Goal: Transaction & Acquisition: Book appointment/travel/reservation

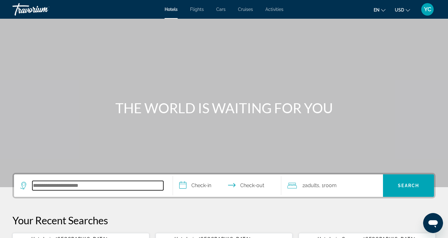
click at [44, 184] on input "Search hotel destination" at bounding box center [97, 185] width 131 height 9
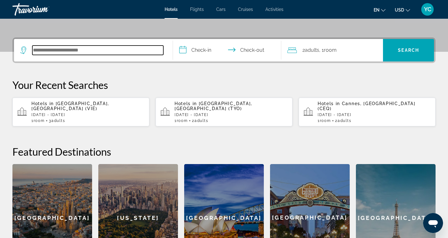
scroll to position [132, 0]
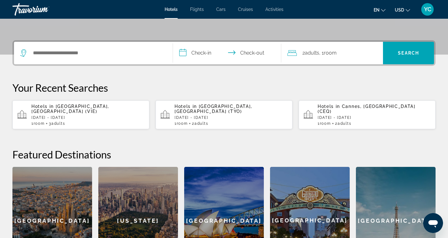
click at [85, 109] on div "Hotels in [GEOGRAPHIC_DATA], [GEOGRAPHIC_DATA] (VIE) [DATE] - [DATE] 1 Room roo…" at bounding box center [87, 115] width 113 height 22
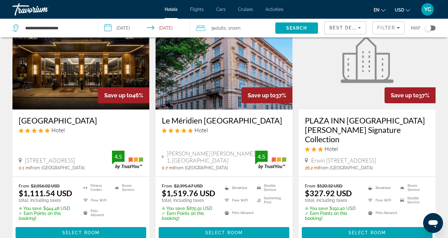
scroll to position [51, 0]
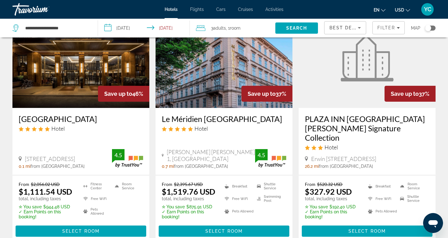
click at [87, 87] on img "Main content" at bounding box center [80, 58] width 137 height 100
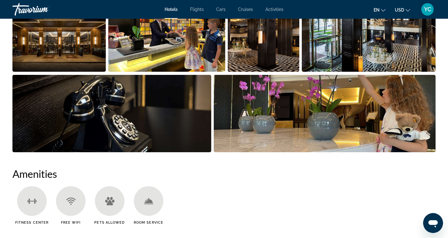
scroll to position [338, 0]
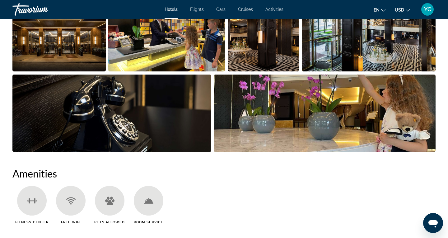
click at [72, 55] on img "Open full-screen image slider" at bounding box center [58, 32] width 93 height 77
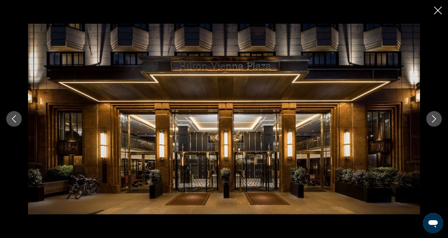
click at [433, 119] on icon "Next image" at bounding box center [434, 118] width 7 height 7
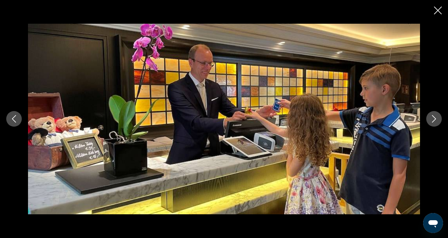
click at [433, 119] on icon "Next image" at bounding box center [434, 118] width 7 height 7
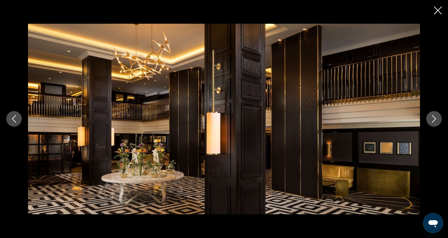
click at [433, 119] on icon "Next image" at bounding box center [434, 118] width 7 height 7
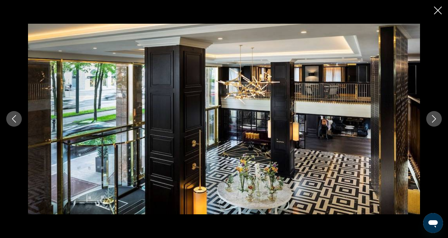
click at [433, 119] on icon "Next image" at bounding box center [434, 118] width 7 height 7
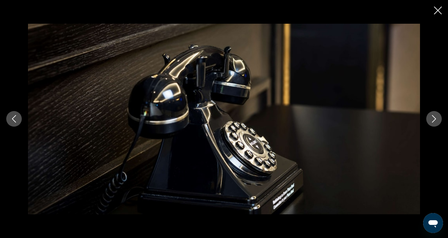
click at [433, 119] on icon "Next image" at bounding box center [434, 118] width 7 height 7
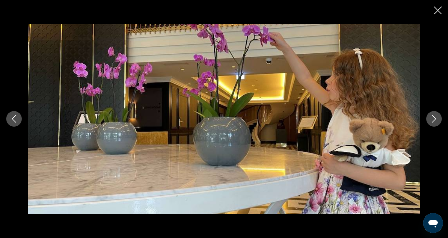
click at [433, 119] on icon "Next image" at bounding box center [434, 118] width 7 height 7
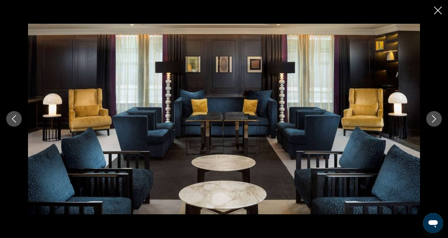
click at [433, 119] on icon "Next image" at bounding box center [434, 118] width 7 height 7
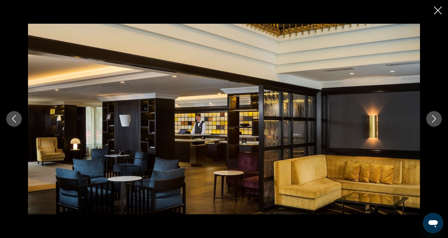
click at [433, 119] on icon "Next image" at bounding box center [434, 118] width 7 height 7
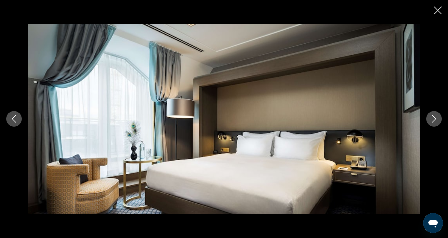
click at [433, 119] on icon "Next image" at bounding box center [434, 118] width 7 height 7
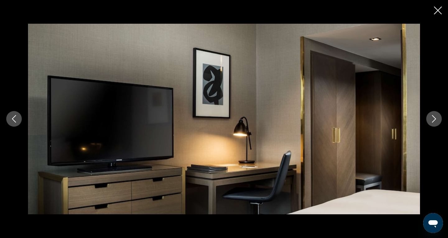
click at [433, 119] on icon "Next image" at bounding box center [434, 118] width 7 height 7
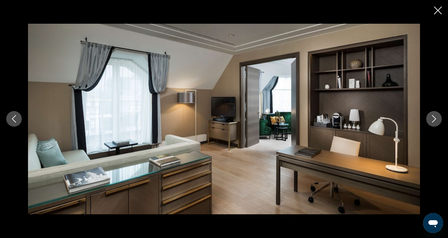
click at [433, 119] on icon "Next image" at bounding box center [434, 118] width 7 height 7
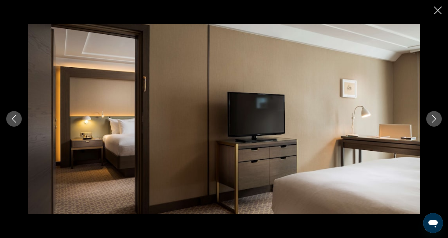
click at [433, 119] on icon "Next image" at bounding box center [434, 118] width 7 height 7
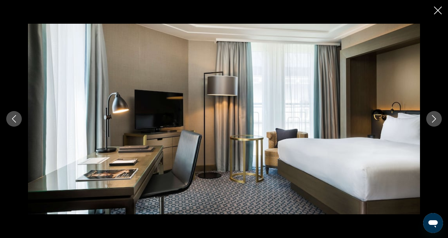
click at [433, 119] on icon "Next image" at bounding box center [434, 118] width 7 height 7
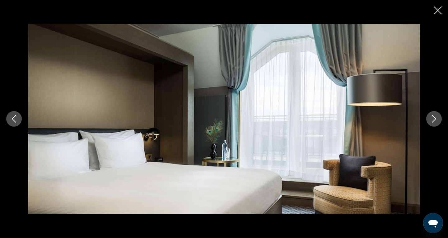
click at [433, 119] on icon "Next image" at bounding box center [434, 118] width 7 height 7
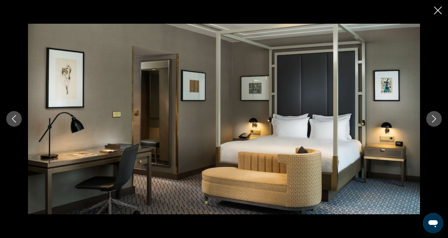
click at [433, 119] on icon "Next image" at bounding box center [434, 118] width 7 height 7
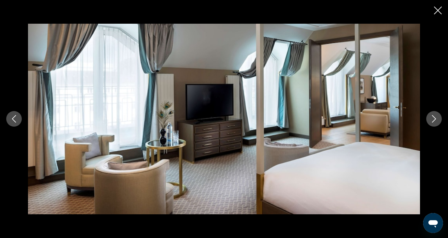
click at [433, 119] on icon "Next image" at bounding box center [434, 118] width 7 height 7
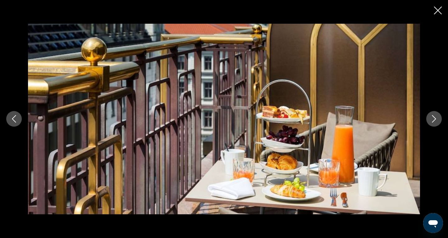
click at [433, 119] on icon "Next image" at bounding box center [434, 118] width 7 height 7
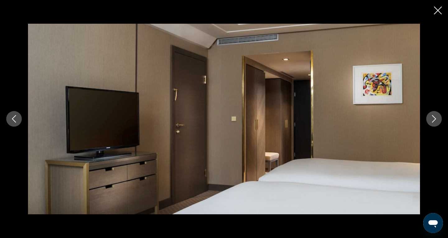
click at [433, 119] on icon "Next image" at bounding box center [434, 118] width 7 height 7
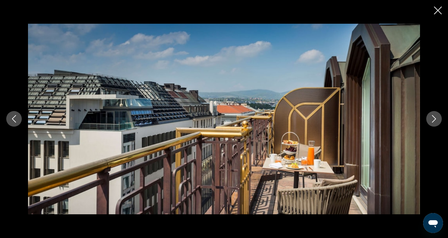
click at [433, 119] on icon "Next image" at bounding box center [434, 118] width 7 height 7
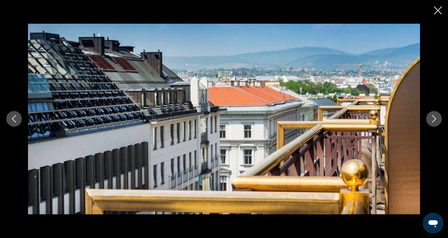
click at [433, 119] on icon "Next image" at bounding box center [434, 118] width 7 height 7
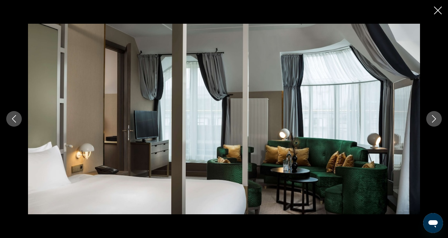
click at [433, 119] on icon "Next image" at bounding box center [434, 118] width 7 height 7
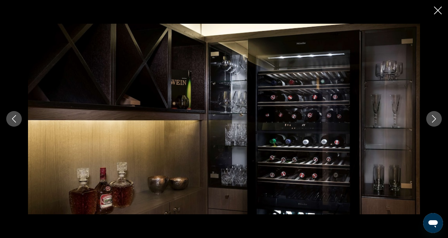
click at [433, 119] on icon "Next image" at bounding box center [434, 118] width 7 height 7
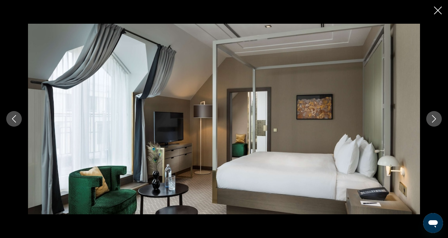
click at [433, 119] on icon "Next image" at bounding box center [434, 118] width 7 height 7
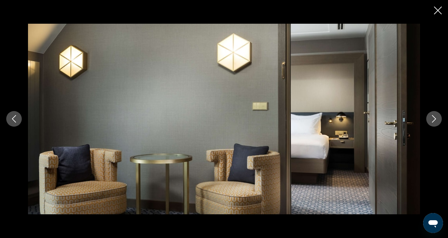
click at [433, 119] on icon "Next image" at bounding box center [434, 118] width 7 height 7
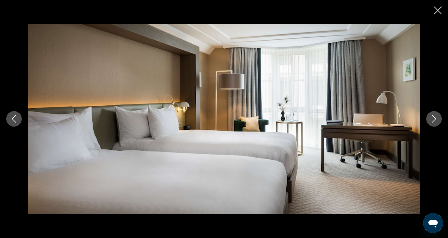
click at [441, 8] on icon "Close slideshow" at bounding box center [438, 11] width 8 height 8
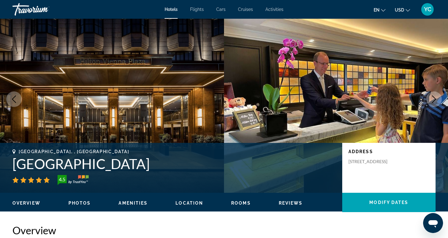
scroll to position [14, 0]
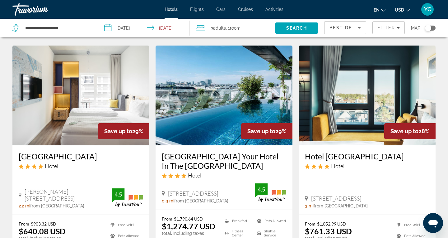
scroll to position [504, 0]
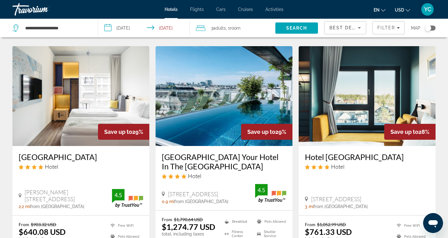
click at [193, 138] on img "Main content" at bounding box center [224, 96] width 137 height 100
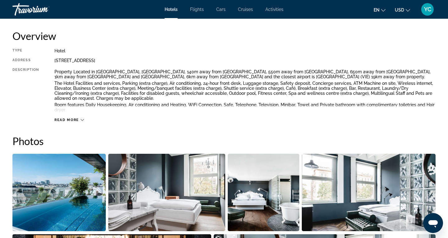
scroll to position [208, 0]
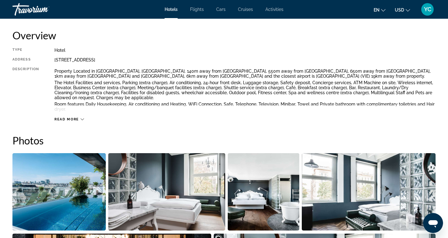
click at [81, 118] on icon "Main content" at bounding box center [82, 118] width 3 height 3
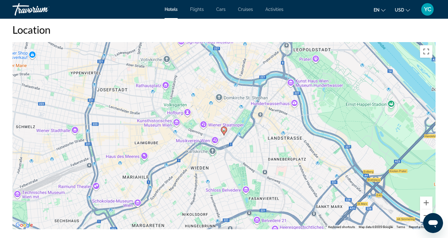
scroll to position [594, 0]
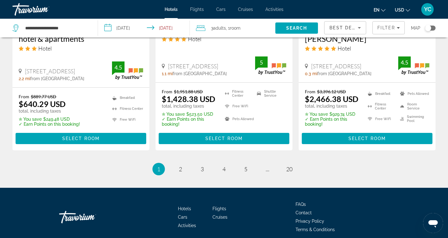
scroll to position [876, 0]
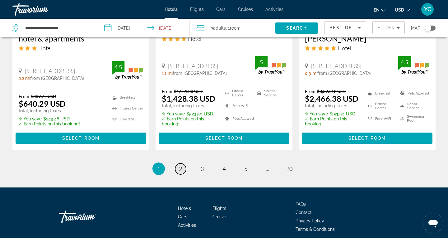
click at [183, 169] on link "page 2" at bounding box center [180, 168] width 11 height 11
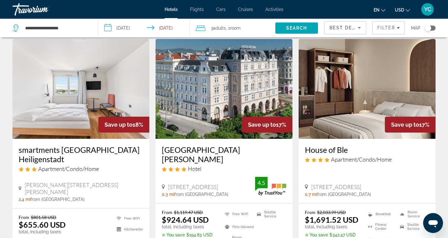
scroll to position [739, 0]
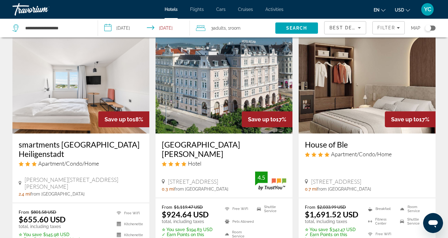
click at [188, 139] on div "[GEOGRAPHIC_DATA][PERSON_NAME] Hotel [STREET_ADDRESS] 0.3 mi from [GEOGRAPHIC_D…" at bounding box center [224, 165] width 137 height 64
click at [186, 125] on img "Main content" at bounding box center [224, 84] width 137 height 100
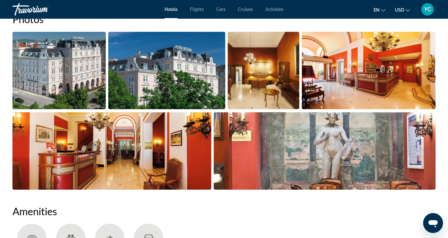
scroll to position [329, 0]
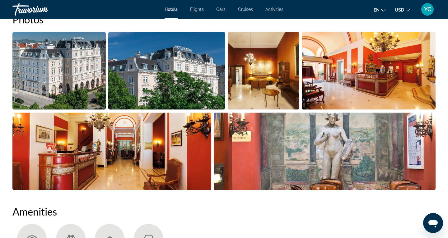
click at [88, 90] on img "Open full-screen image slider" at bounding box center [58, 70] width 93 height 77
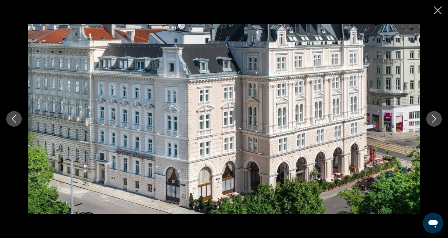
click at [434, 121] on icon "Next image" at bounding box center [435, 118] width 4 height 7
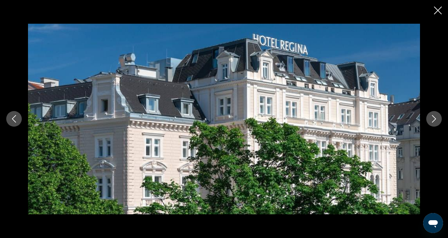
click at [434, 121] on icon "Next image" at bounding box center [435, 118] width 4 height 7
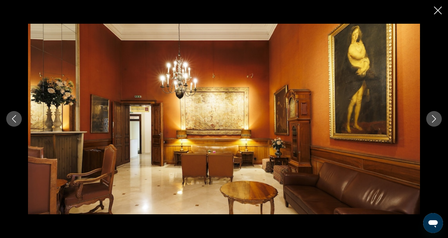
click at [434, 121] on icon "Next image" at bounding box center [435, 118] width 4 height 7
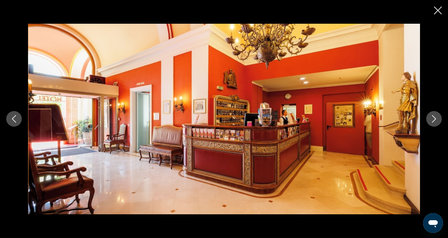
click at [434, 121] on icon "Next image" at bounding box center [435, 118] width 4 height 7
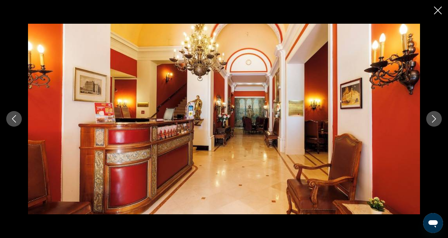
click at [434, 121] on icon "Next image" at bounding box center [435, 118] width 4 height 7
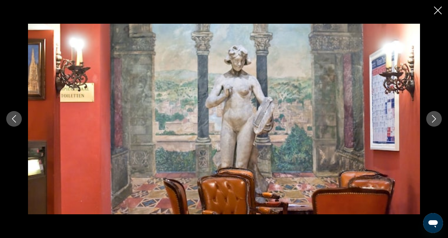
click at [434, 121] on icon "Next image" at bounding box center [435, 118] width 4 height 7
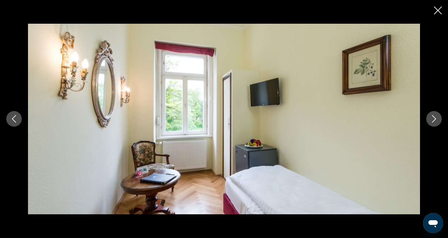
click at [434, 120] on icon "Next image" at bounding box center [434, 118] width 7 height 7
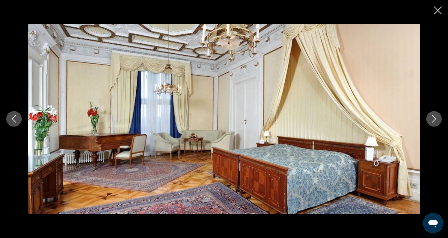
click at [434, 120] on icon "Next image" at bounding box center [434, 118] width 7 height 7
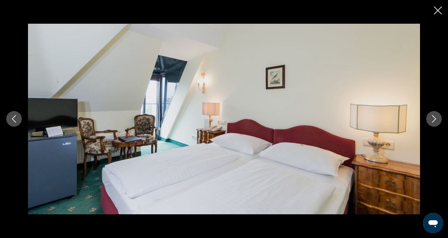
click at [434, 120] on icon "Next image" at bounding box center [434, 118] width 7 height 7
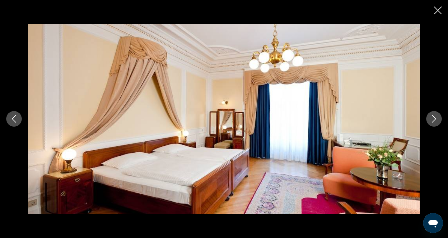
click at [434, 120] on icon "Next image" at bounding box center [434, 118] width 7 height 7
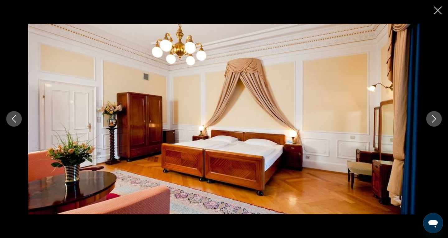
click at [434, 120] on icon "Next image" at bounding box center [434, 118] width 7 height 7
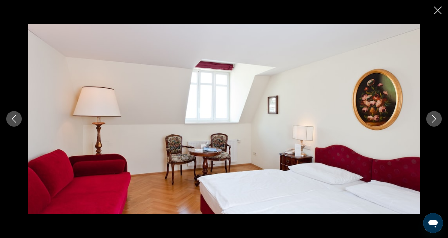
click at [437, 9] on icon "Close slideshow" at bounding box center [438, 11] width 8 height 8
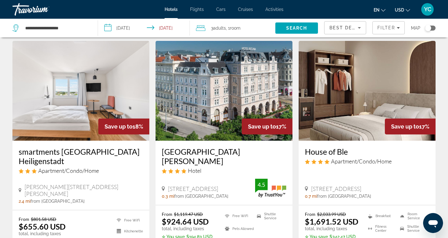
scroll to position [732, 0]
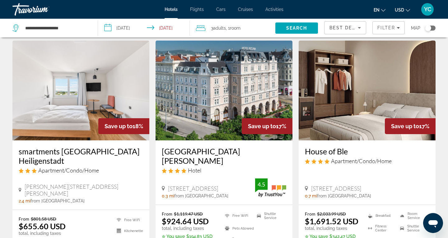
click at [67, 103] on img "Main content" at bounding box center [80, 90] width 137 height 100
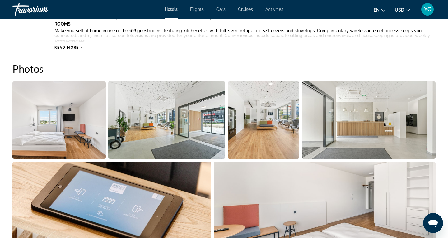
scroll to position [280, 0]
click at [85, 123] on img "Open full-screen image slider" at bounding box center [58, 119] width 93 height 77
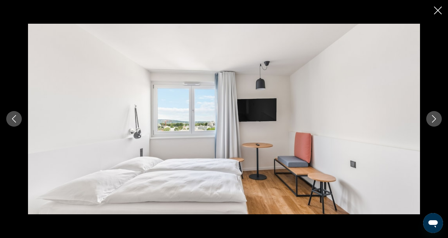
click at [434, 121] on icon "Next image" at bounding box center [435, 118] width 4 height 7
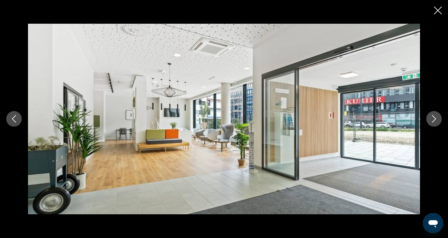
click at [434, 121] on icon "Next image" at bounding box center [435, 118] width 4 height 7
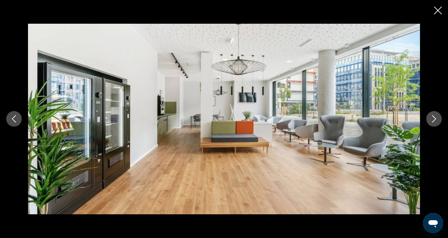
click at [434, 121] on icon "Next image" at bounding box center [435, 118] width 4 height 7
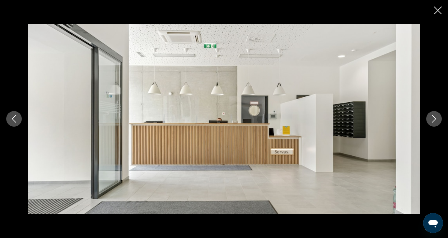
click at [434, 121] on icon "Next image" at bounding box center [435, 118] width 4 height 7
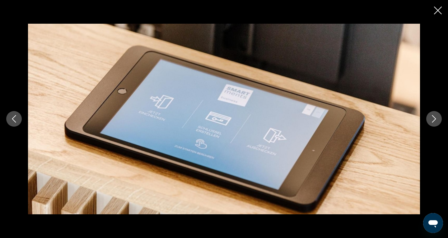
click at [434, 121] on icon "Next image" at bounding box center [435, 118] width 4 height 7
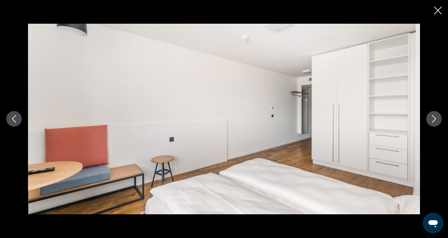
click at [434, 121] on icon "Next image" at bounding box center [435, 118] width 4 height 7
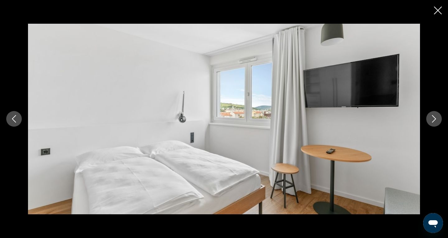
click at [434, 121] on icon "Next image" at bounding box center [435, 118] width 4 height 7
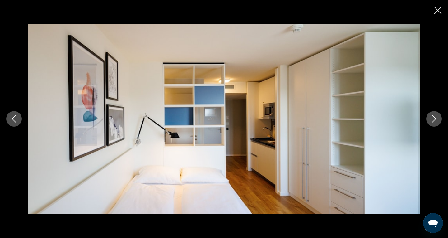
click at [434, 121] on icon "Next image" at bounding box center [435, 118] width 4 height 7
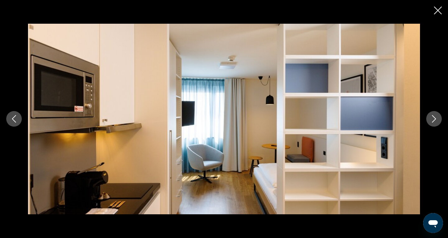
click at [434, 121] on icon "Next image" at bounding box center [435, 118] width 4 height 7
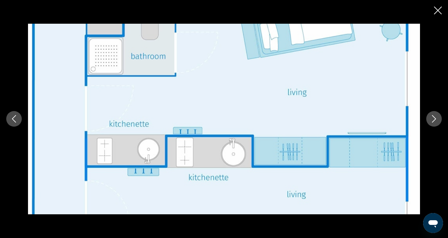
click at [434, 121] on icon "Next image" at bounding box center [435, 118] width 4 height 7
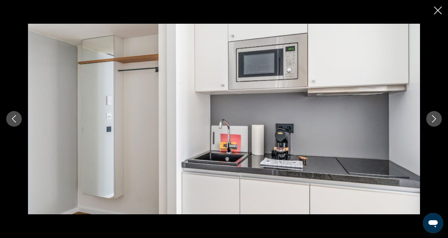
click at [434, 121] on icon "Next image" at bounding box center [435, 118] width 4 height 7
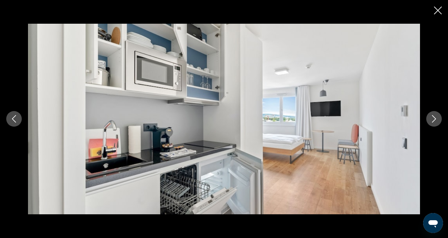
click at [434, 121] on icon "Next image" at bounding box center [435, 118] width 4 height 7
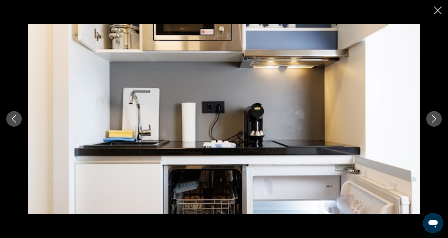
click at [434, 121] on icon "Next image" at bounding box center [435, 118] width 4 height 7
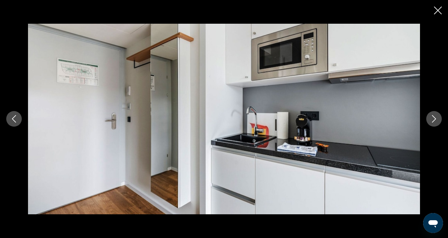
click at [434, 121] on icon "Next image" at bounding box center [435, 118] width 4 height 7
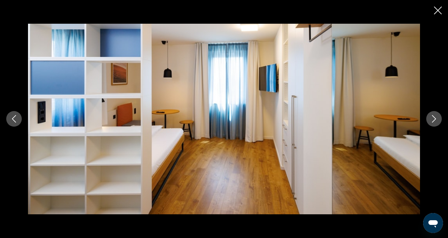
click at [434, 121] on icon "Next image" at bounding box center [435, 118] width 4 height 7
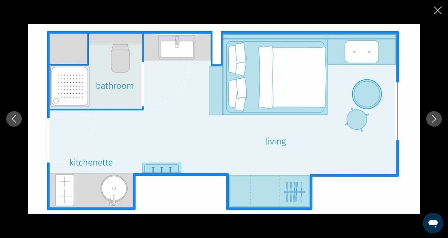
click at [434, 121] on icon "Next image" at bounding box center [435, 118] width 4 height 7
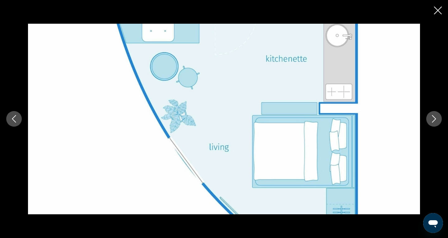
click at [434, 121] on icon "Next image" at bounding box center [435, 118] width 4 height 7
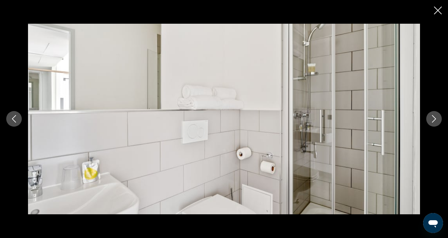
click at [438, 9] on icon "Close slideshow" at bounding box center [438, 11] width 8 height 8
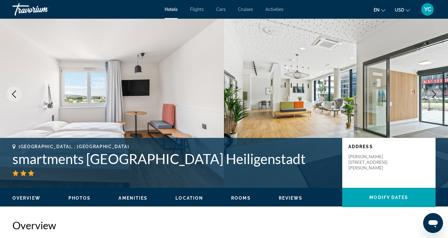
scroll to position [0, 0]
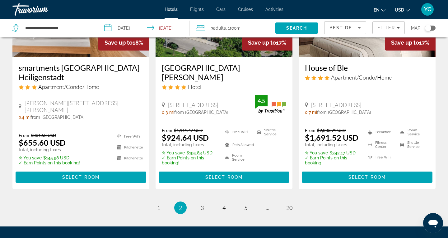
scroll to position [817, 0]
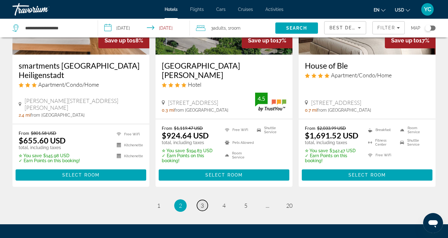
click at [202, 202] on span "3" at bounding box center [202, 205] width 3 height 7
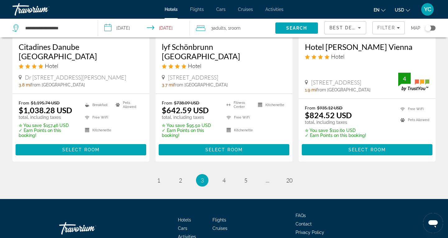
scroll to position [861, 0]
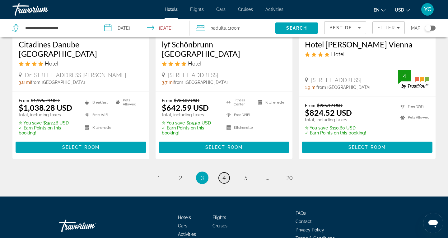
click at [225, 174] on span "4" at bounding box center [224, 177] width 3 height 7
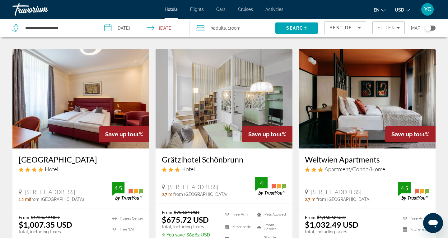
scroll to position [248, 0]
